Goal: Task Accomplishment & Management: Complete application form

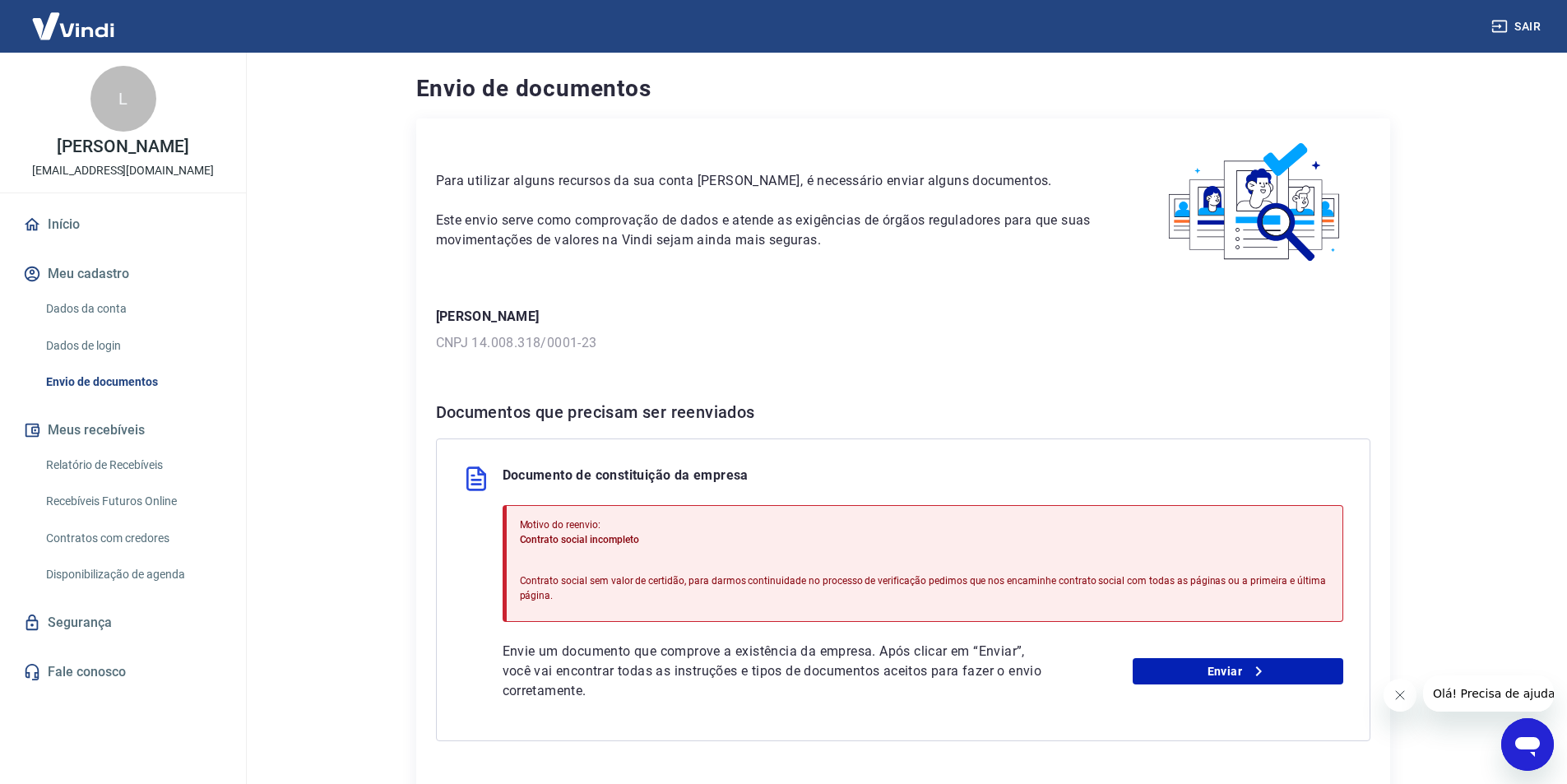
scroll to position [127, 0]
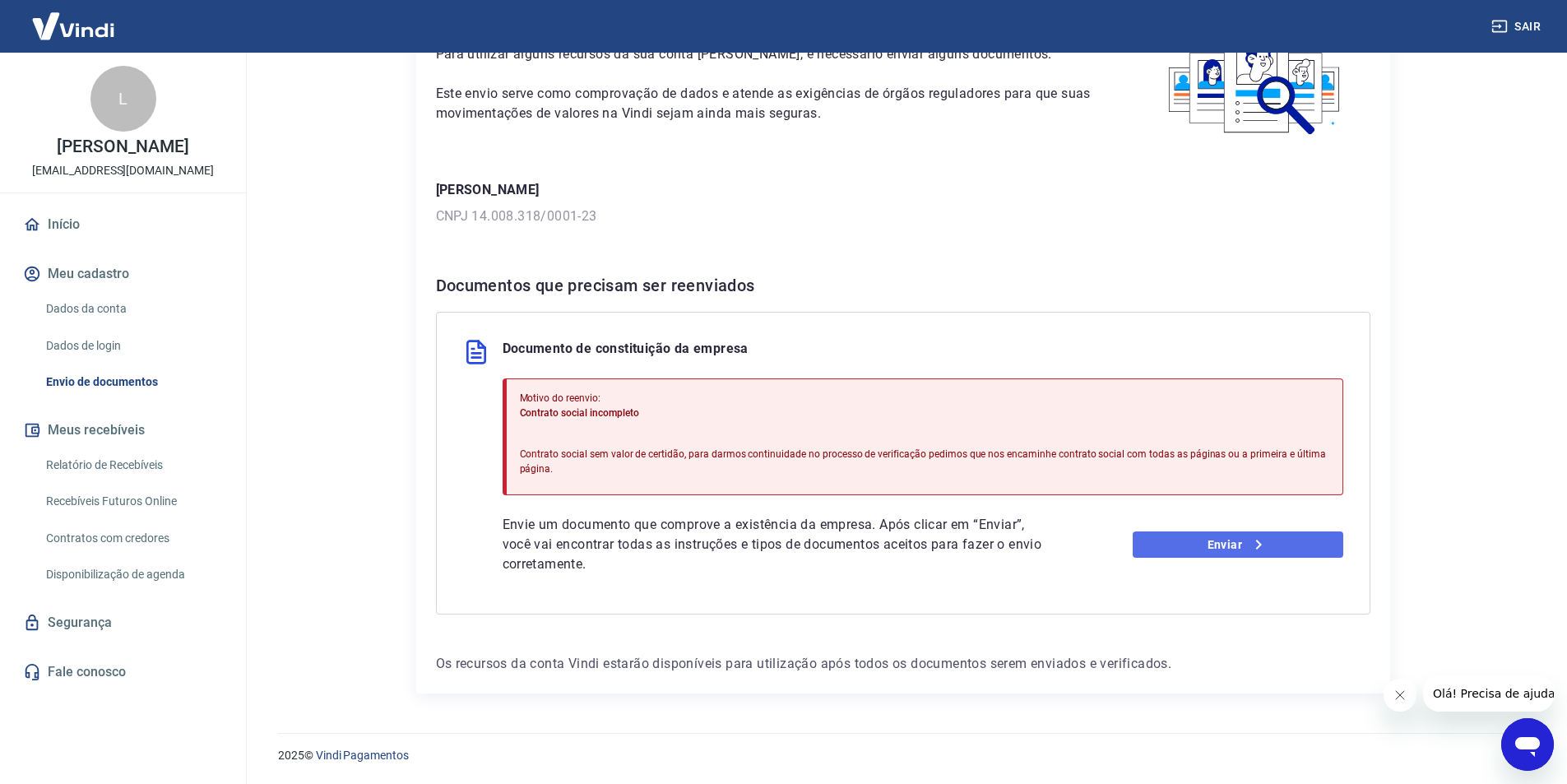
click at [1193, 549] on link "Enviar" at bounding box center [1238, 543] width 211 height 26
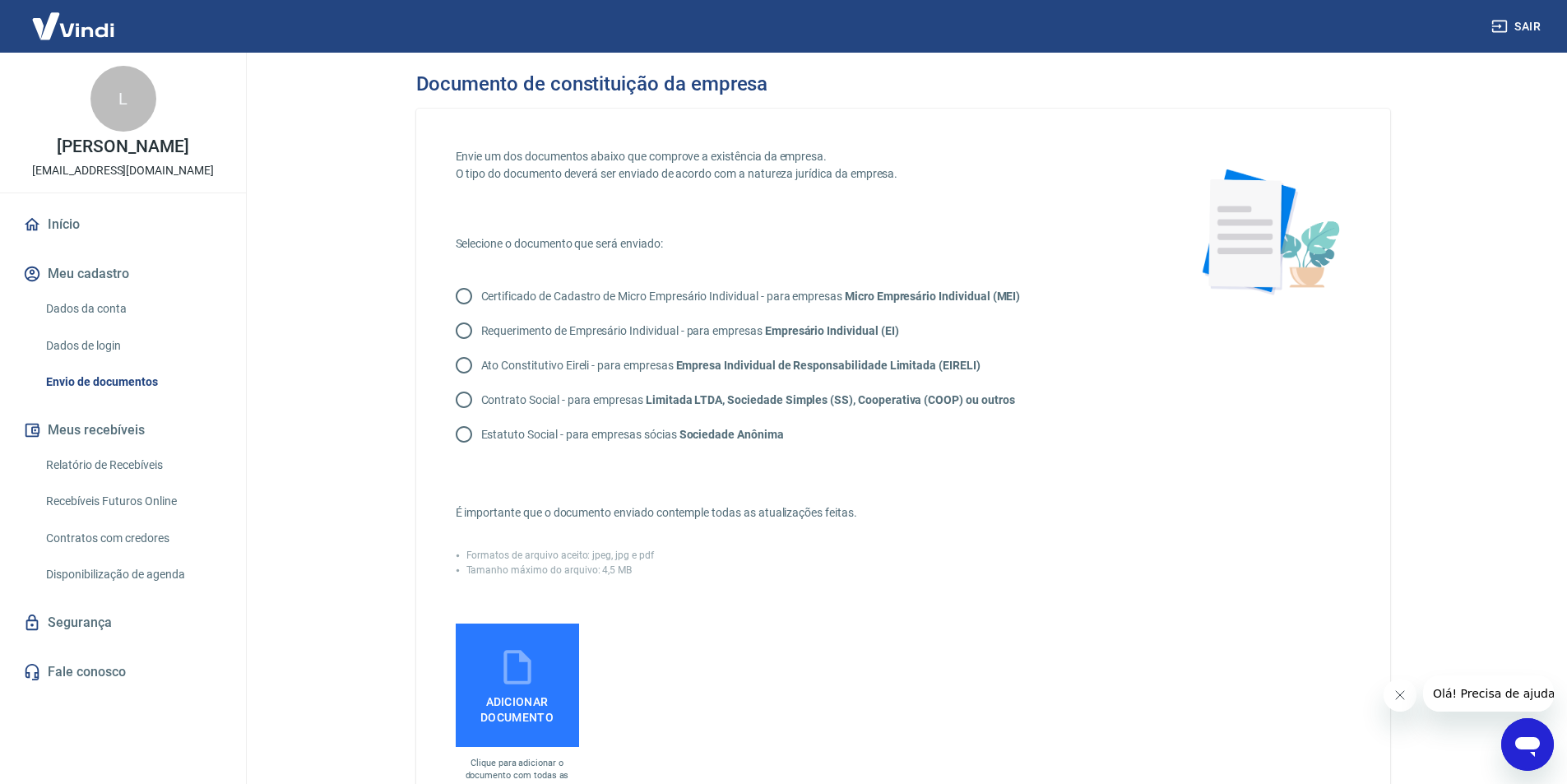
click at [459, 405] on input "Contrato Social - para empresas Limitada LTDA, Sociedade Simples (SS), Cooperat…" at bounding box center [463, 399] width 34 height 34
radio input "true"
click at [488, 683] on label "Adicionar documento" at bounding box center [517, 685] width 124 height 123
click at [0, 0] on input "Adicionar documento" at bounding box center [0, 0] width 0 height 0
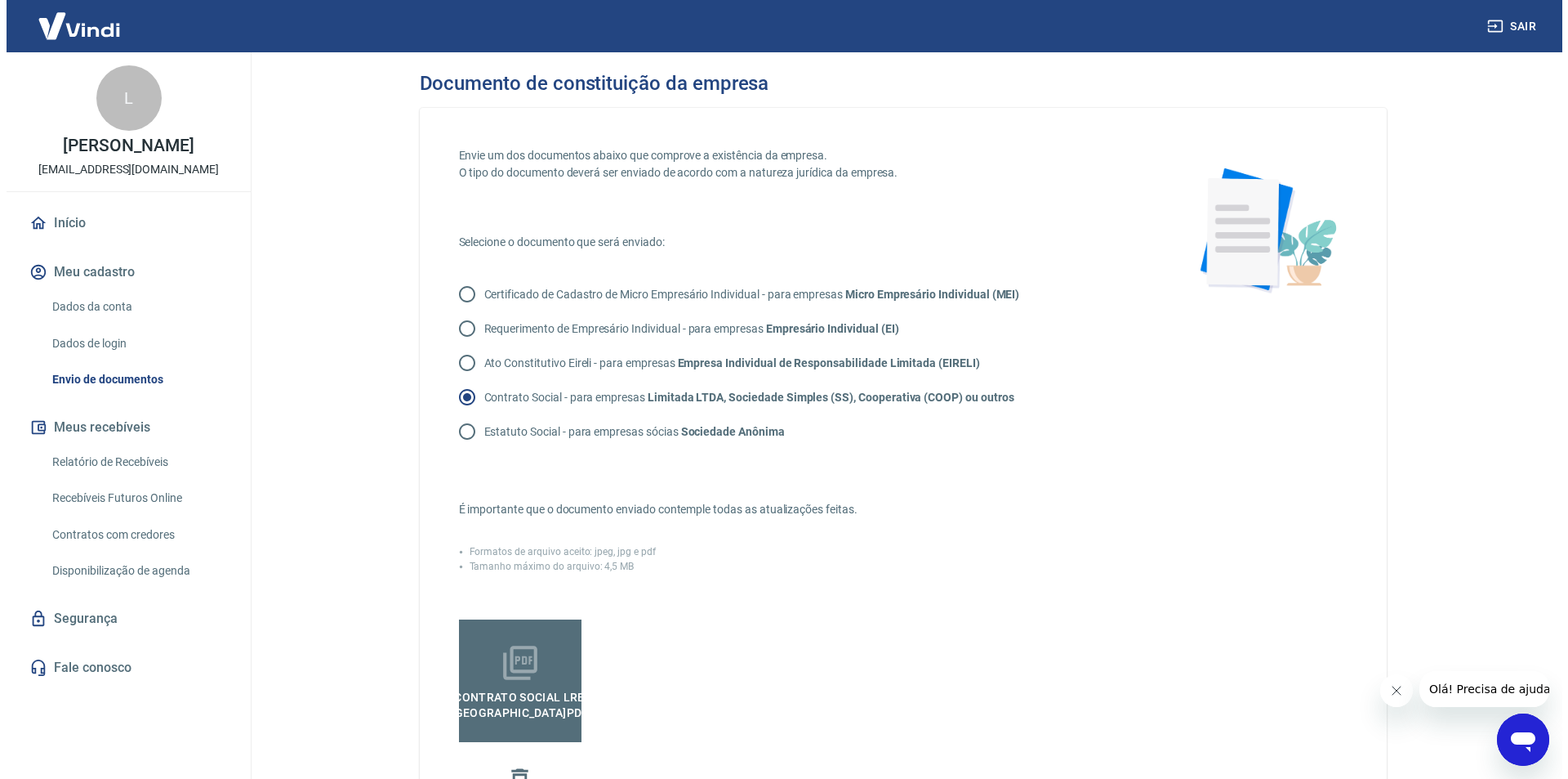
scroll to position [327, 0]
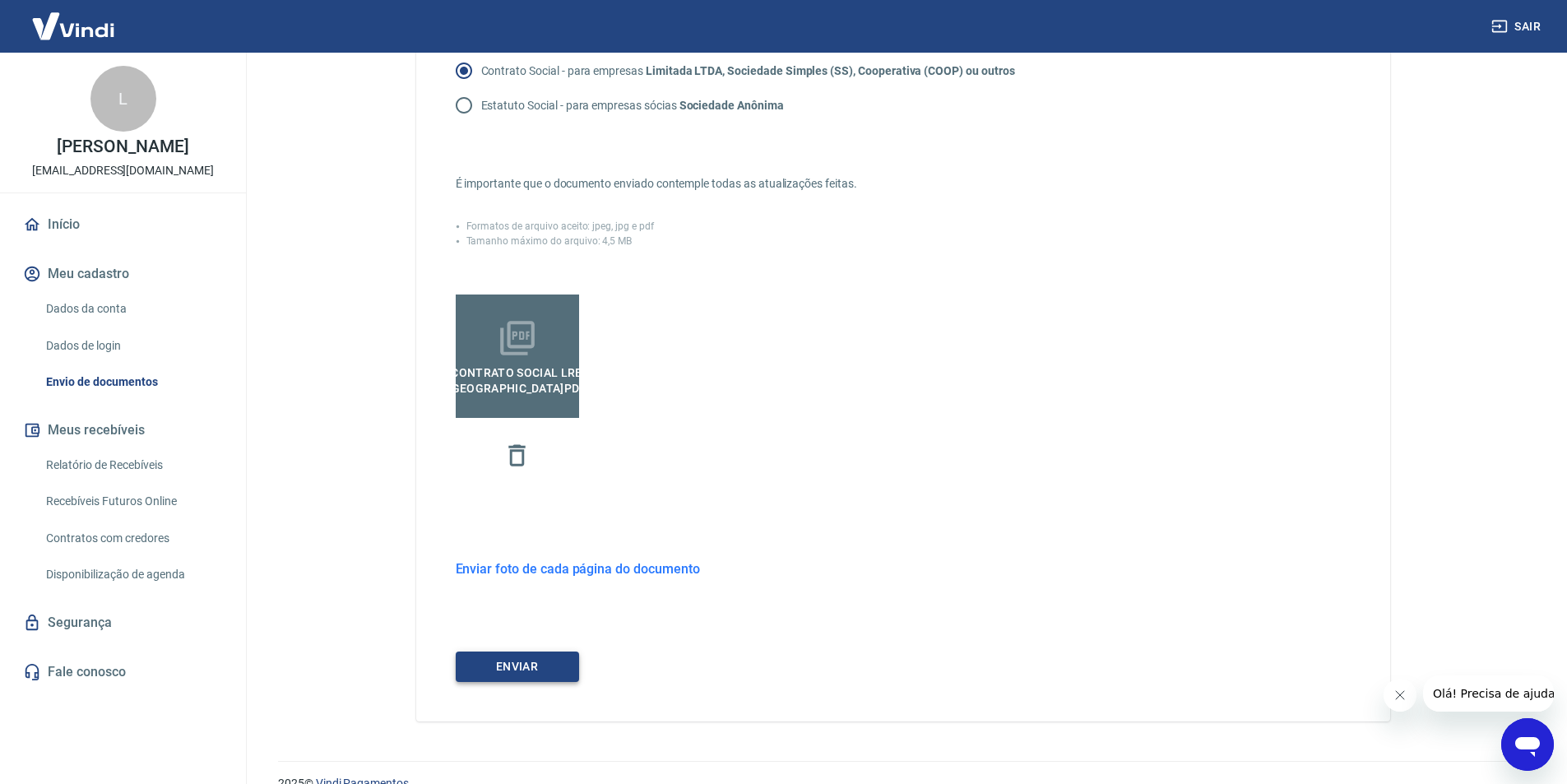
click at [508, 670] on button "ENVIAR" at bounding box center [517, 667] width 124 height 31
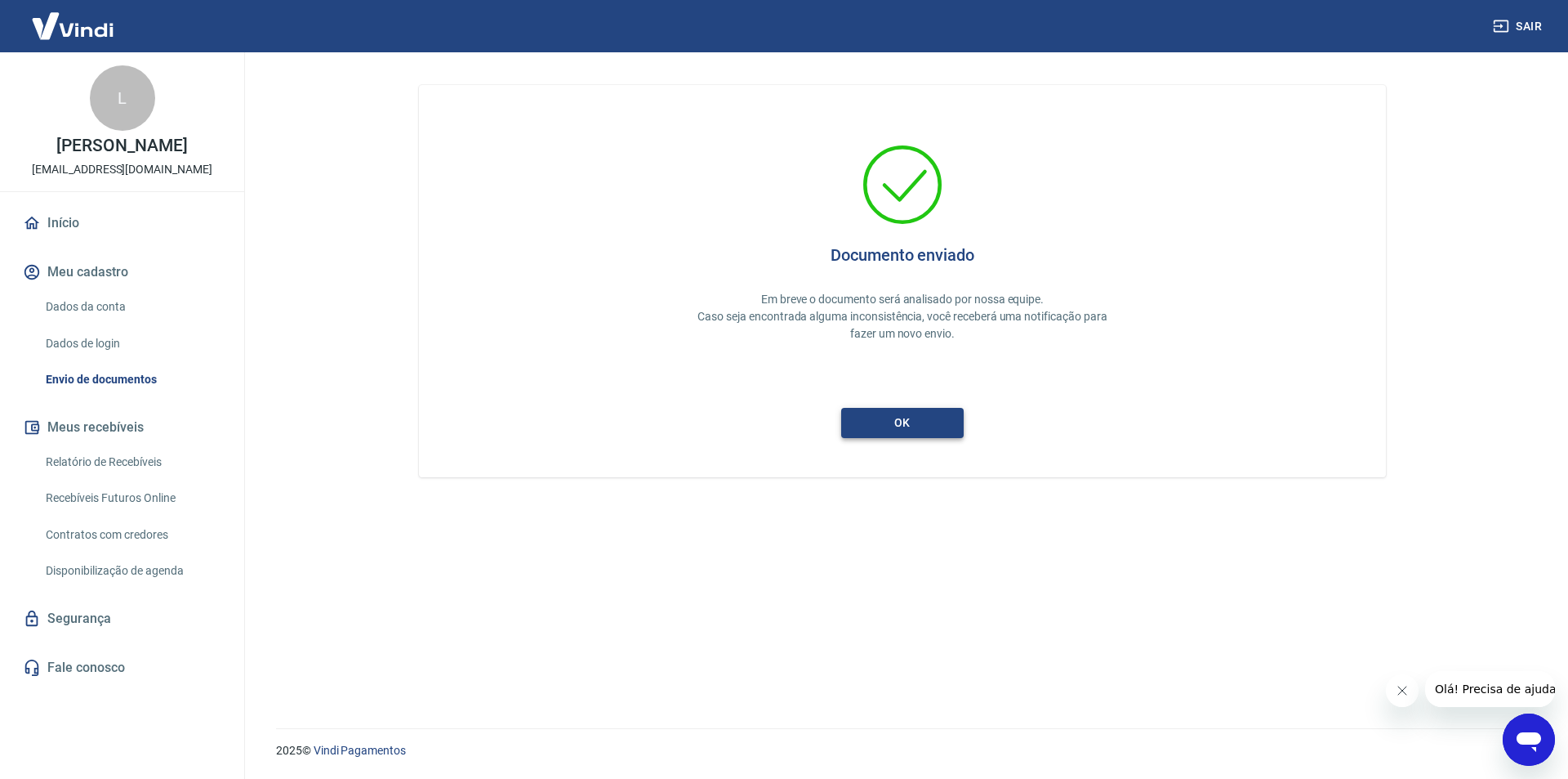
click at [908, 415] on button "ok" at bounding box center [902, 423] width 123 height 30
